Goal: Information Seeking & Learning: Learn about a topic

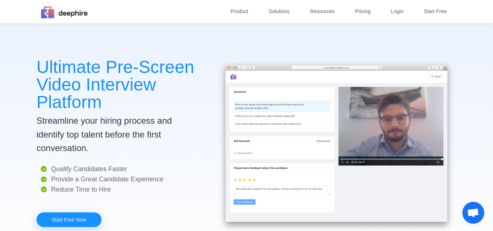
click at [145, 59] on p "Ultimate Pre-Screen Video Interview Platform" at bounding box center [118, 84] width 164 height 53
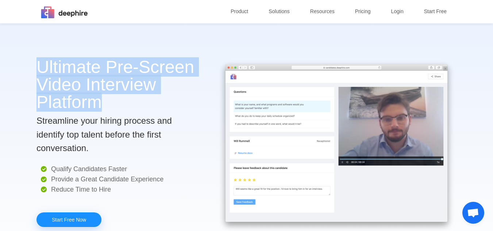
drag, startPoint x: 35, startPoint y: 60, endPoint x: 108, endPoint y: 104, distance: 85.2
click at [108, 104] on div "Ultimate Pre-Screen Video Interview Platform Streamline your hiring process and…" at bounding box center [247, 138] width 438 height 231
copy p "Ultimate Pre-Screen Video Interview Platform"
click at [145, 89] on p "Ultimate Pre-Screen Video Interview Platform" at bounding box center [118, 84] width 164 height 53
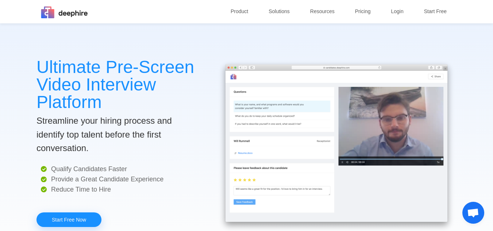
click at [74, 121] on font "Streamline your hiring process and identify top talent before the first convers…" at bounding box center [103, 134] width 135 height 37
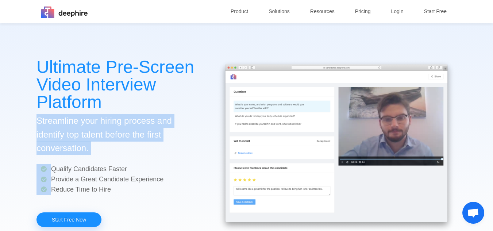
click at [74, 121] on font "Streamline your hiring process and identify top talent before the first convers…" at bounding box center [103, 134] width 135 height 37
copy font "Streamline your hiring process and identify top talent before the first convers…"
click at [143, 113] on div "Ultimate Pre-Screen Video Interview Platform Streamline your hiring process and…" at bounding box center [118, 142] width 164 height 169
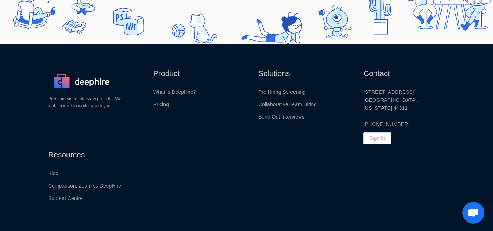
scroll to position [1067, 0]
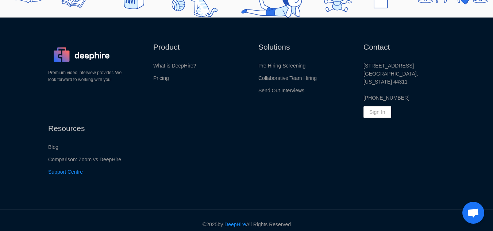
click at [65, 168] on link "Support Centre" at bounding box center [65, 172] width 35 height 8
